Goal: Find specific page/section: Find specific page/section

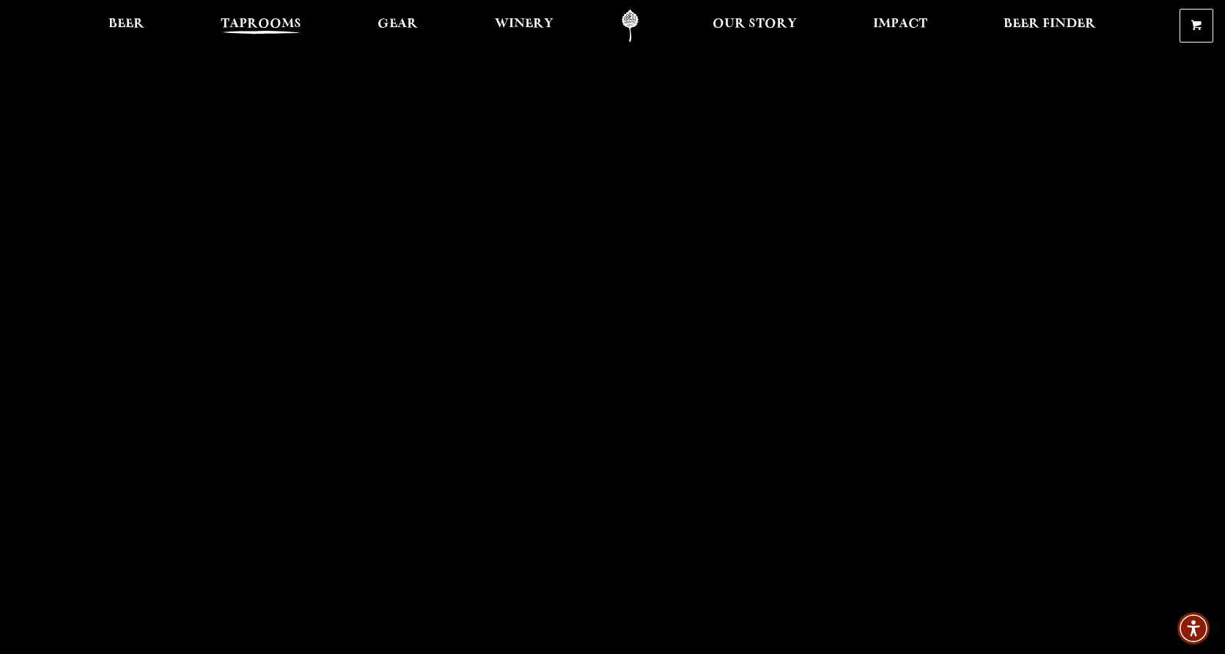
click at [242, 21] on span "Taprooms" at bounding box center [261, 24] width 81 height 12
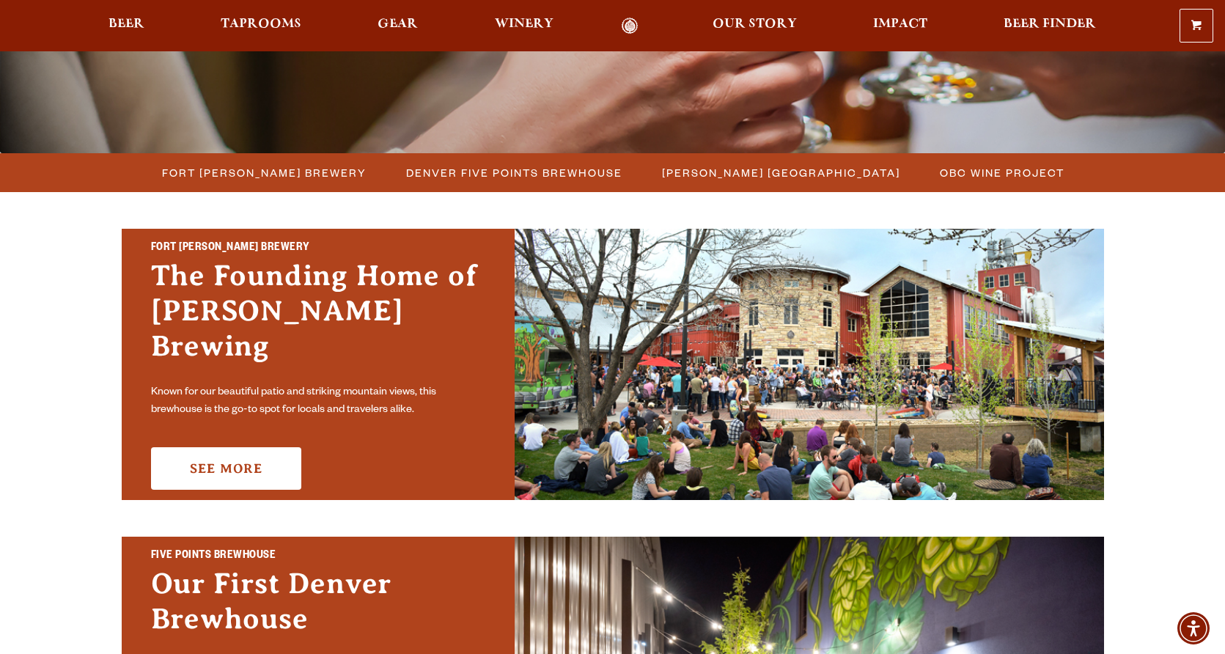
scroll to position [397, 0]
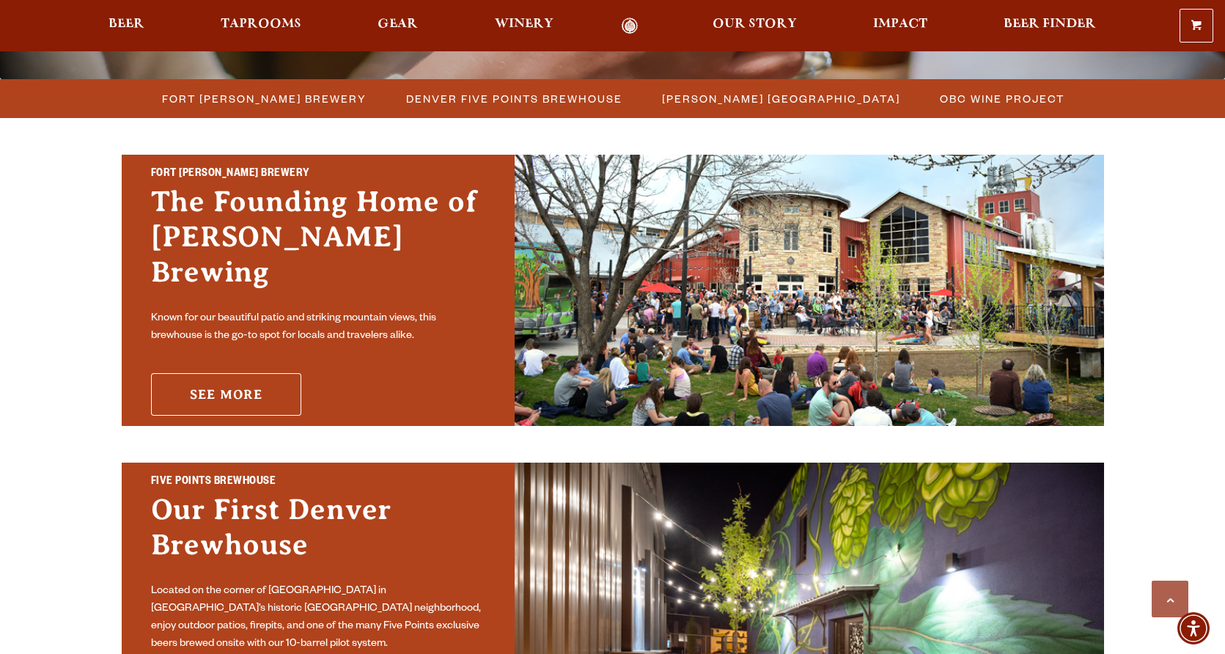
click at [227, 386] on link "See More" at bounding box center [226, 394] width 150 height 43
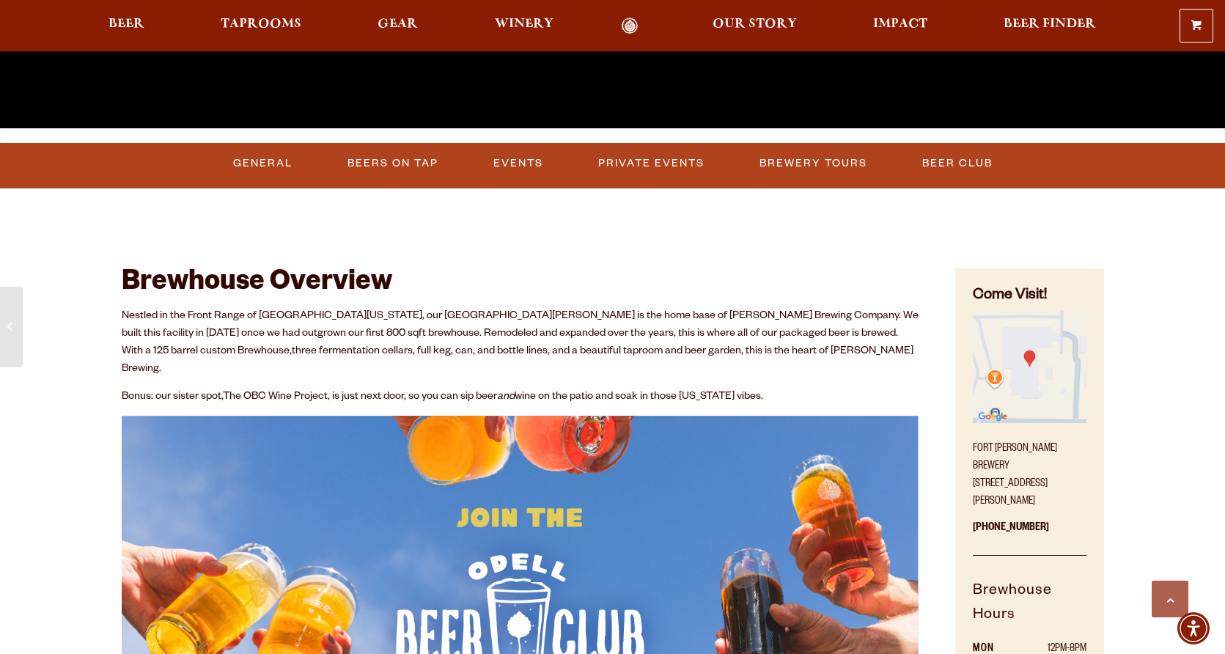
scroll to position [560, 0]
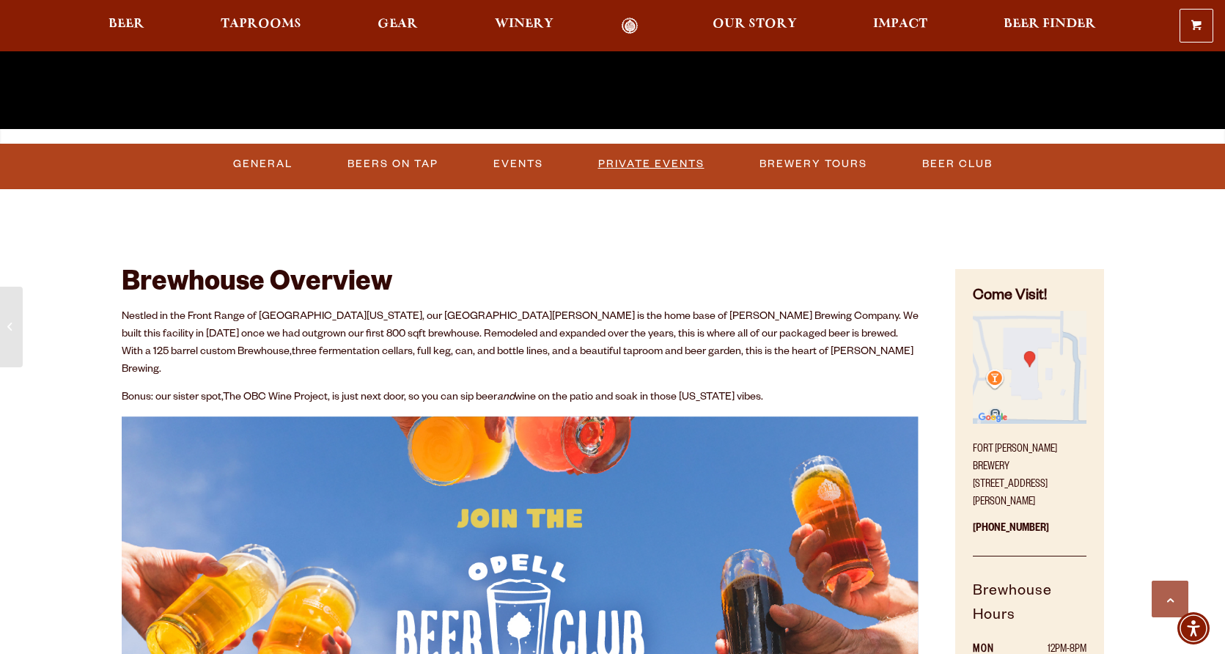
click at [681, 162] on link "Private Events" at bounding box center [652, 164] width 118 height 34
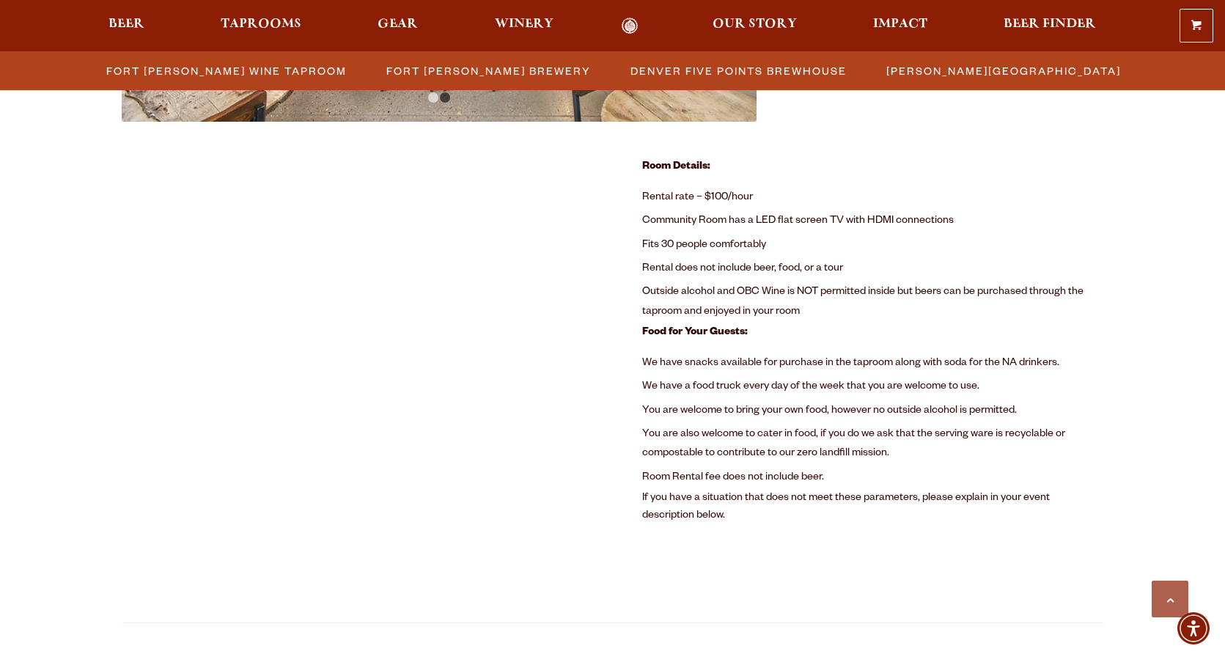
scroll to position [980, 0]
click at [1170, 599] on link "Scroll to top" at bounding box center [1170, 599] width 37 height 37
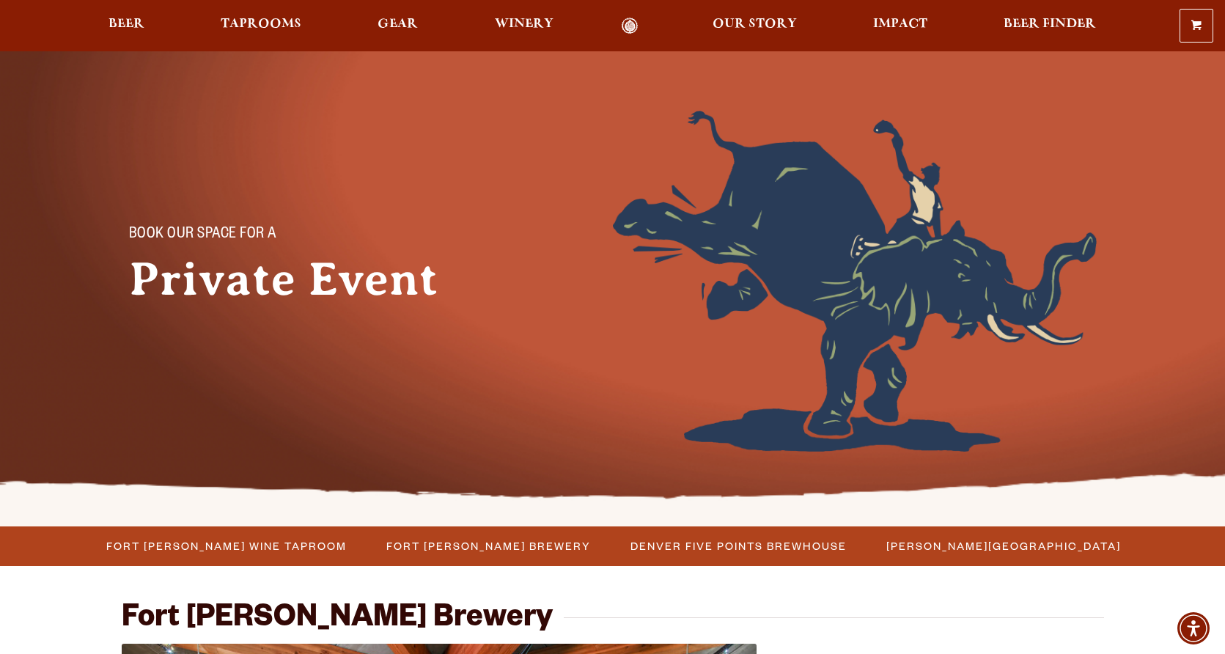
scroll to position [0, 0]
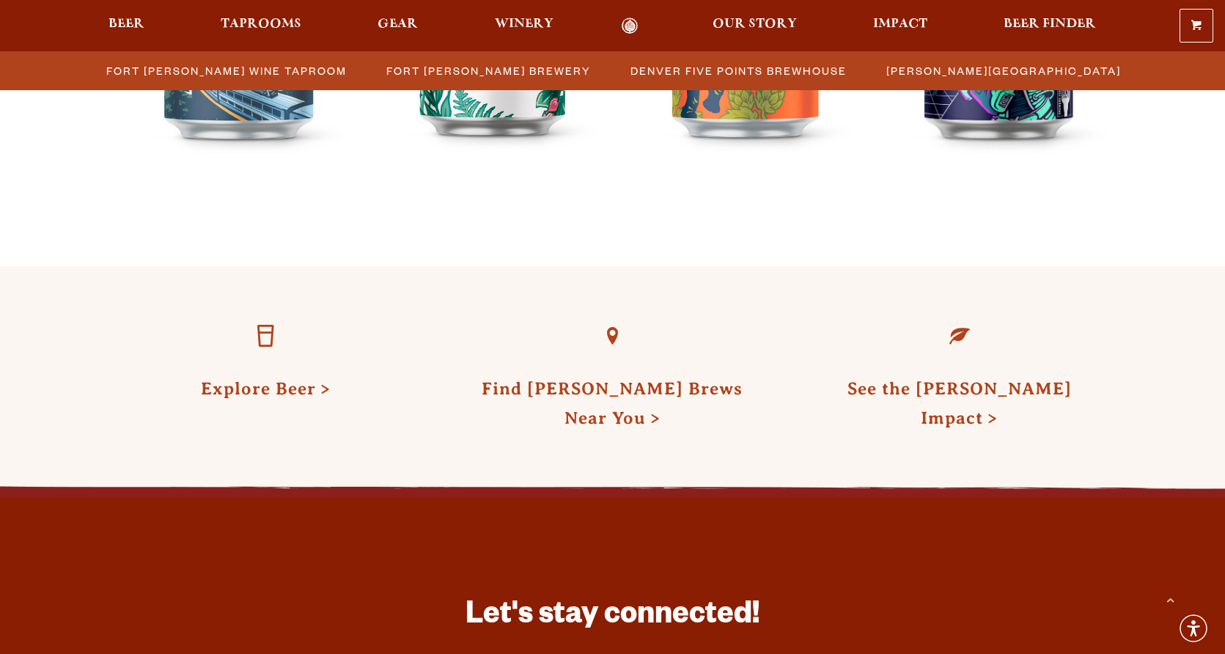
scroll to position [4403, 0]
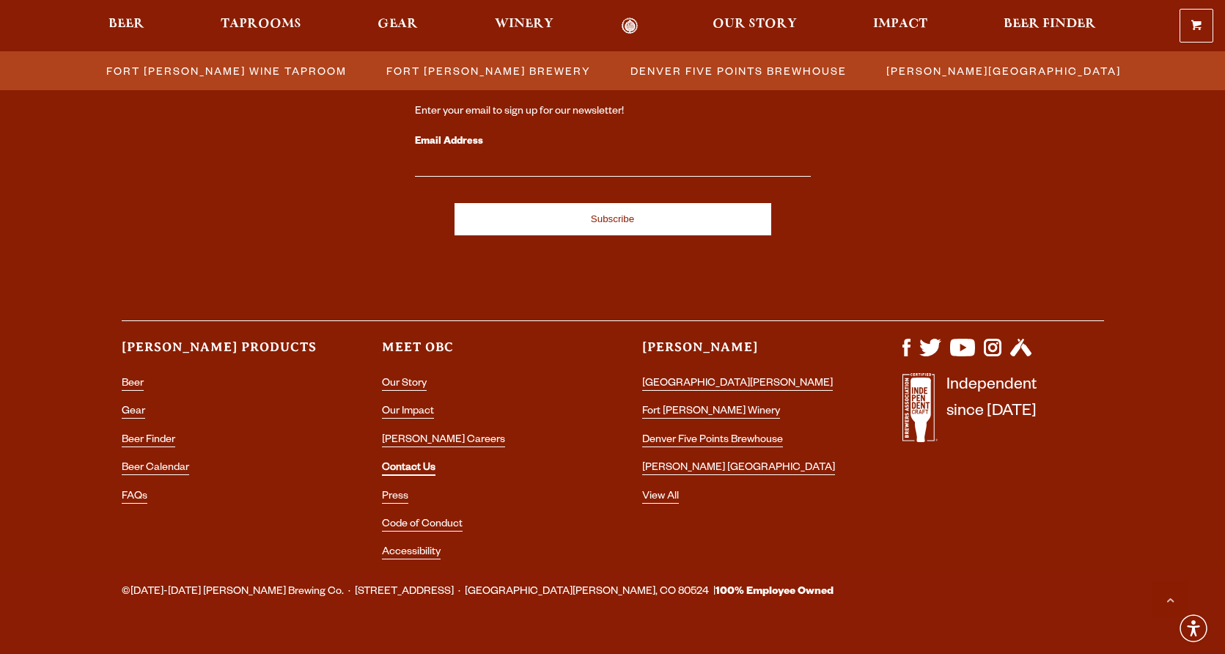
click at [411, 463] on link "Contact Us" at bounding box center [409, 469] width 54 height 13
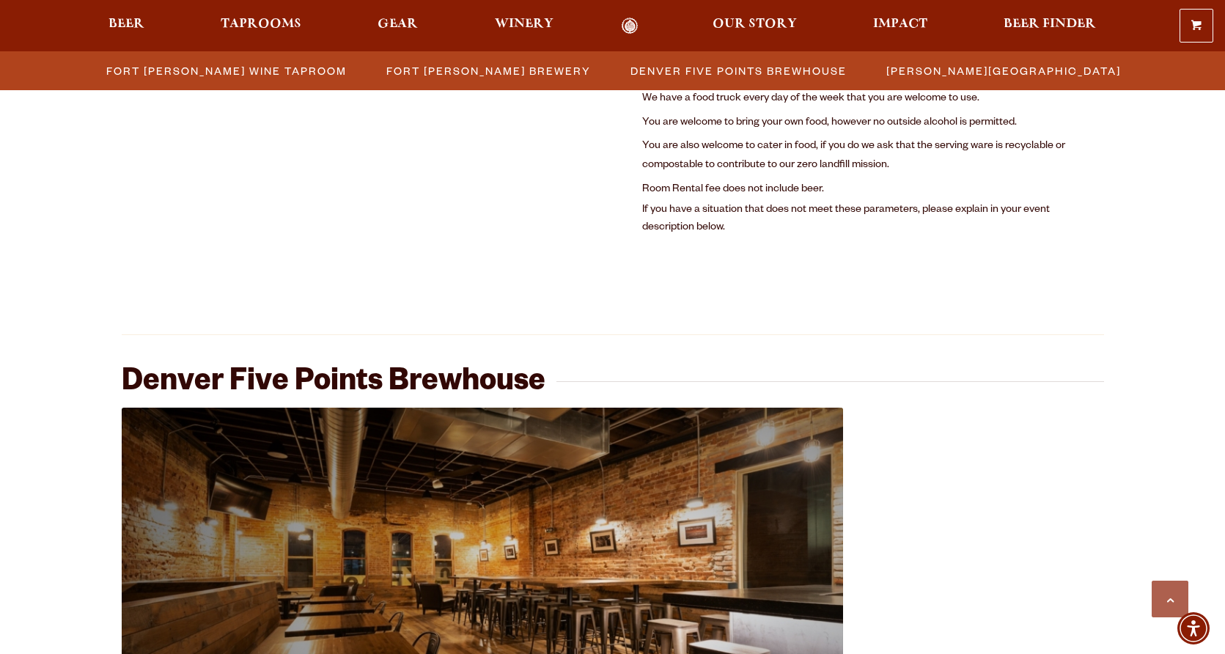
scroll to position [961, 0]
